Goal: Task Accomplishment & Management: Manage account settings

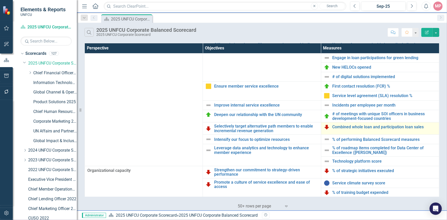
scroll to position [33, 0]
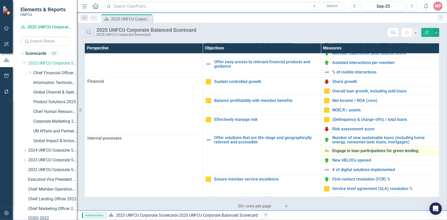
click at [360, 150] on link "Engage in loan participations for green lending" at bounding box center [385, 151] width 104 height 5
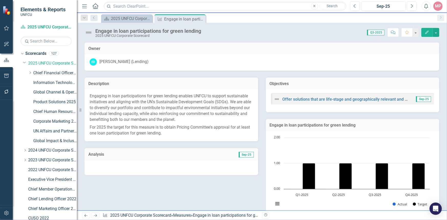
drag, startPoint x: 90, startPoint y: 95, endPoint x: 147, endPoint y: 108, distance: 59.2
click at [147, 108] on p "Engaging in loan participations for green lending enables UNFCU to support sust…" at bounding box center [172, 108] width 164 height 30
drag, startPoint x: 169, startPoint y: 135, endPoint x: 146, endPoint y: 121, distance: 26.7
click at [128, 123] on span "Engaging in loan participations for green lending enables UNFCU to support sust…" at bounding box center [172, 114] width 164 height 43
click at [167, 106] on p "Engaging in loan participations for green lending enables UNFCU to support sust…" at bounding box center [172, 108] width 164 height 30
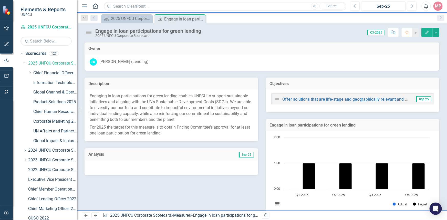
click at [167, 105] on p "Engaging in loan participations for green lending enables UNFCU to support sust…" at bounding box center [172, 108] width 164 height 30
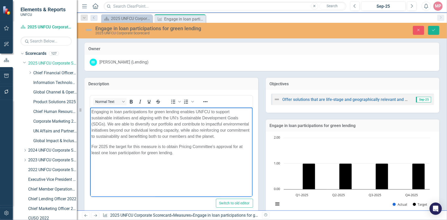
drag, startPoint x: 171, startPoint y: 154, endPoint x: 96, endPoint y: 109, distance: 88.5
click at [90, 107] on html "Engaging in loan participations for green lending enables UNFCU to support sust…" at bounding box center [171, 145] width 163 height 77
copy body "Engaging in loan participations for green lending enables UNFCU to support sust…"
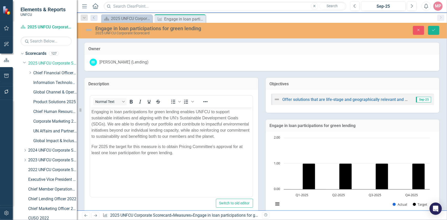
click at [256, 56] on div "ED Eric Darmanin (Lending)" at bounding box center [262, 63] width 355 height 16
click at [0, 0] on icon "Close" at bounding box center [0, 0] width 0 height 0
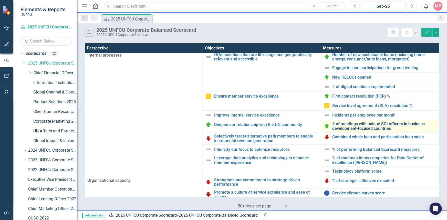
scroll to position [46, 0]
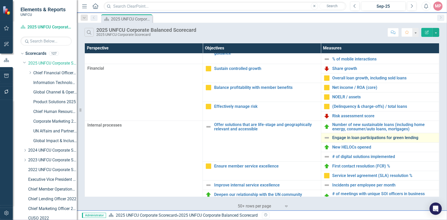
click at [364, 138] on link "Engage in loan participations for green lending" at bounding box center [385, 138] width 104 height 5
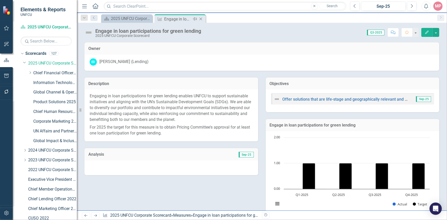
click at [202, 19] on icon "Close" at bounding box center [200, 19] width 5 height 4
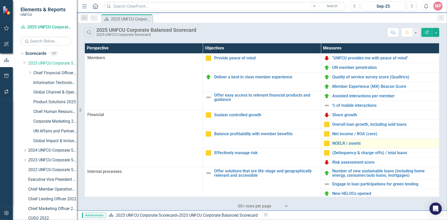
scroll to position [46, 0]
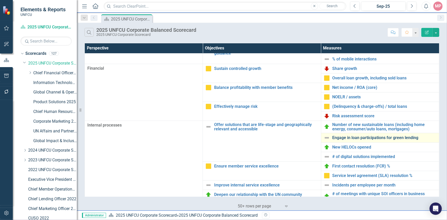
click at [371, 137] on link "Engage in loan participations for green lending" at bounding box center [385, 138] width 104 height 5
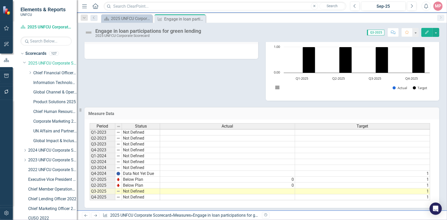
scroll to position [0, 3]
click at [0, 0] on icon at bounding box center [0, 0] width 0 height 0
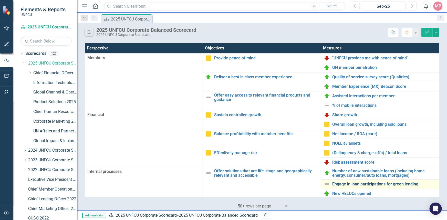
click at [388, 184] on link "Engage in loan participations for green lending" at bounding box center [385, 184] width 104 height 5
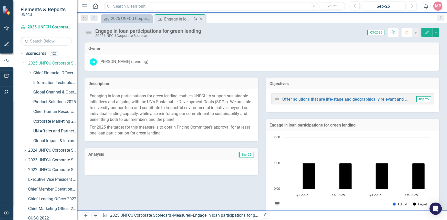
click at [200, 18] on icon "Close" at bounding box center [200, 19] width 5 height 4
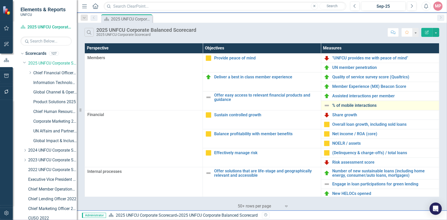
click at [353, 107] on link "% of mobile interactions" at bounding box center [385, 105] width 104 height 5
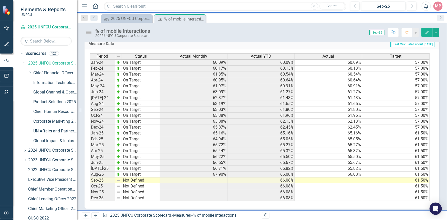
scroll to position [193, 0]
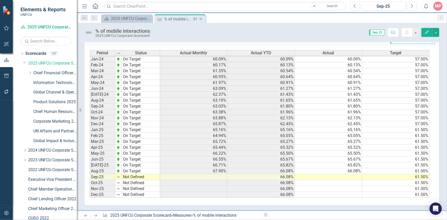
click at [201, 17] on icon "Close" at bounding box center [200, 19] width 5 height 4
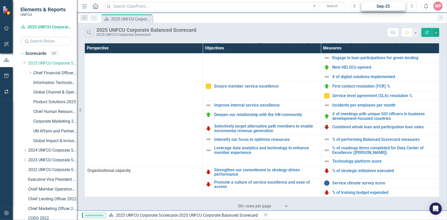
scroll to position [56, 0]
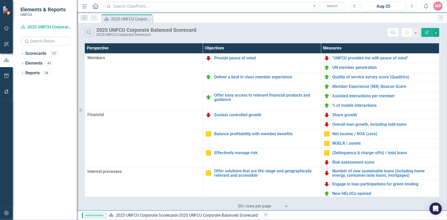
click at [411, 7] on icon "Next" at bounding box center [412, 6] width 3 height 5
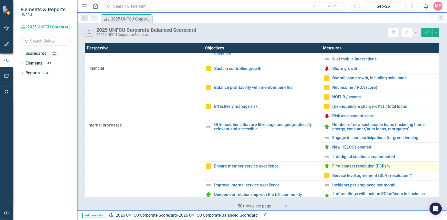
scroll to position [93, 0]
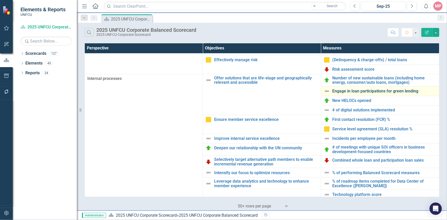
click at [358, 92] on link "Engage in loan participations for green lending" at bounding box center [385, 91] width 104 height 5
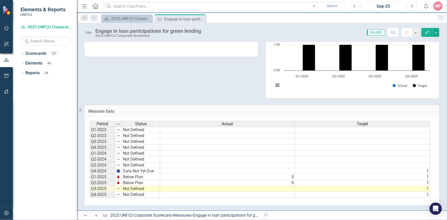
scroll to position [0, 3]
click at [279, 186] on td at bounding box center [227, 189] width 135 height 6
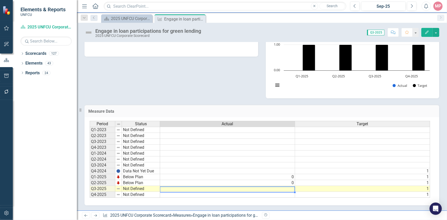
click at [279, 186] on td at bounding box center [227, 189] width 135 height 6
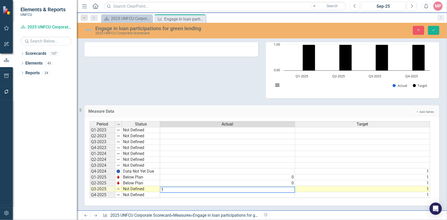
type textarea "1"
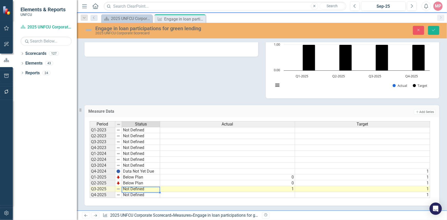
click at [148, 186] on td "Not Defined" at bounding box center [141, 189] width 38 height 6
type textarea "On Target"
click at [138, 162] on div "Period Status Actual Target Q1-2023 Not Defined Q2-2023 Not Defined Q3-2023 Not…" at bounding box center [260, 159] width 341 height 77
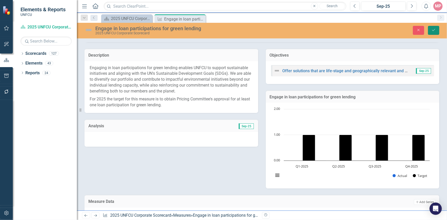
click at [433, 30] on icon "Save" at bounding box center [434, 30] width 5 height 4
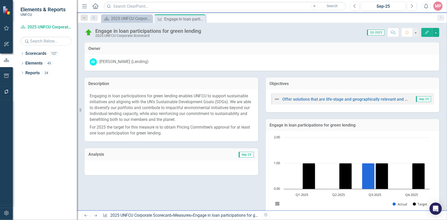
click at [245, 155] on span "Sep-25" at bounding box center [246, 155] width 15 height 6
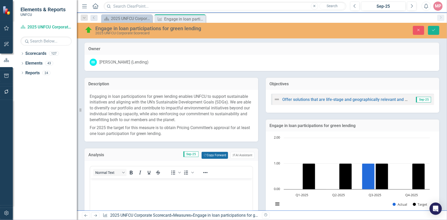
scroll to position [0, 0]
click at [213, 155] on button "Copy Forward Copy Forward" at bounding box center [215, 155] width 26 height 7
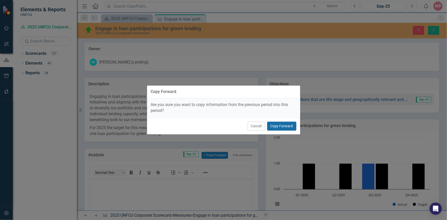
click at [287, 126] on button "Copy Forward" at bounding box center [281, 126] width 29 height 9
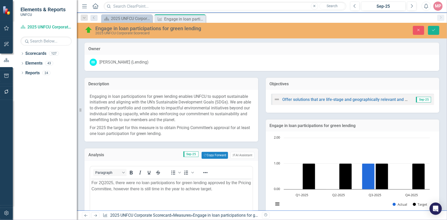
drag, startPoint x: 101, startPoint y: 182, endPoint x: 103, endPoint y: 179, distance: 3.3
click at [102, 181] on p "For 2Q2025, there were no loan participations for green lending approved by the…" at bounding box center [171, 186] width 160 height 12
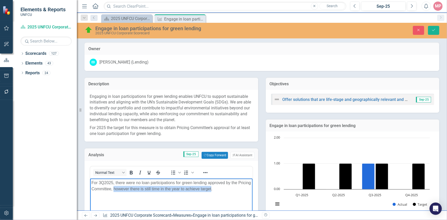
drag, startPoint x: 224, startPoint y: 189, endPoint x: 127, endPoint y: 190, distance: 97.4
click at [127, 190] on p "For 3Q2025, there were no loan participations for green lending approved by the…" at bounding box center [171, 186] width 160 height 12
click at [136, 182] on p "For 3Q2025, there were no loan participations for green lending approved by the…" at bounding box center [171, 186] width 160 height 12
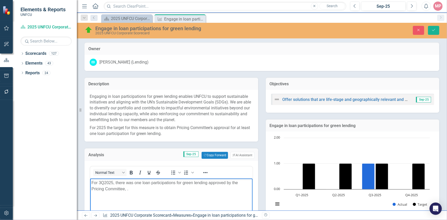
click at [175, 182] on p "For 3Q2025, there was one loan participations for green lending approved by the…" at bounding box center [171, 186] width 160 height 12
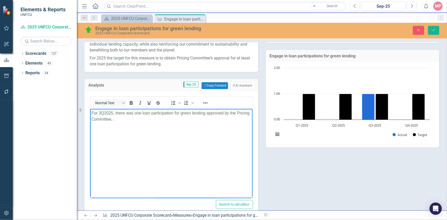
scroll to position [93, 0]
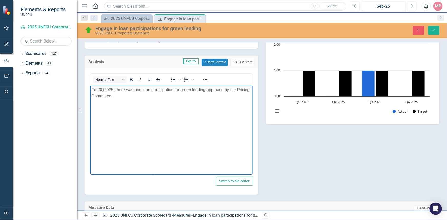
click at [113, 95] on p "For 3Q2025, there was one loan participation for green lending approved by the …" at bounding box center [171, 93] width 160 height 12
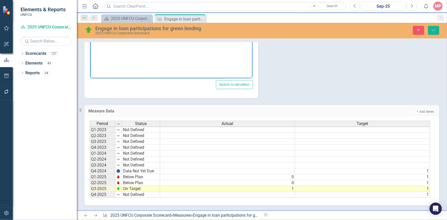
scroll to position [53, 0]
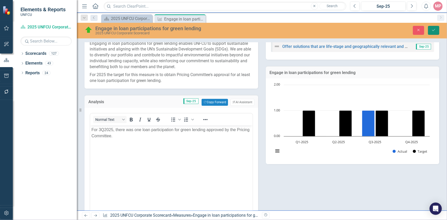
click at [434, 29] on icon "Save" at bounding box center [434, 30] width 5 height 4
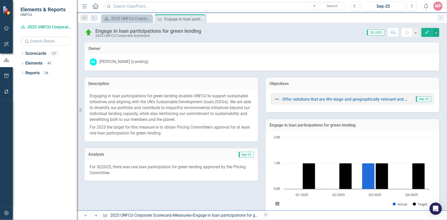
click at [0, 0] on icon at bounding box center [0, 0] width 0 height 0
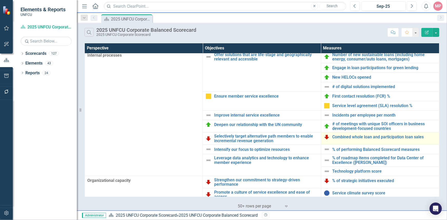
scroll to position [126, 0]
